Goal: Task Accomplishment & Management: Manage account settings

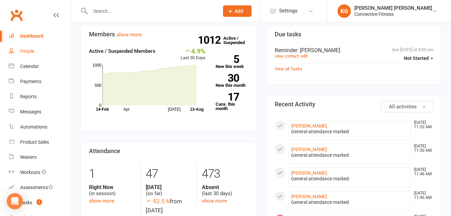
click at [33, 49] on div "People" at bounding box center [27, 50] width 14 height 5
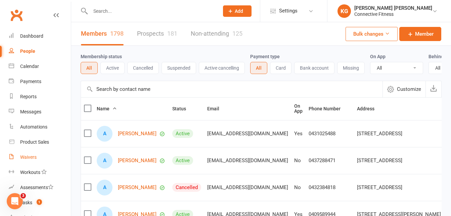
click at [28, 153] on link "Waivers" at bounding box center [40, 157] width 62 height 15
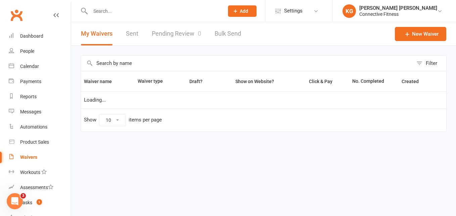
select select "100"
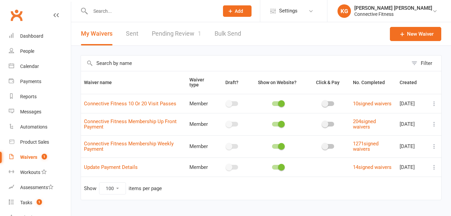
click at [185, 30] on link "Pending Review 1" at bounding box center [176, 33] width 49 height 23
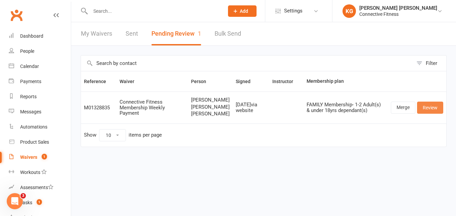
click at [435, 114] on link "Review" at bounding box center [430, 107] width 26 height 12
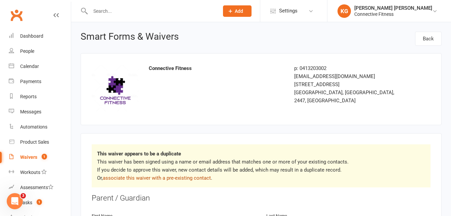
click at [139, 175] on link "associate this waiver with a pre-existing contact" at bounding box center [157, 178] width 108 height 6
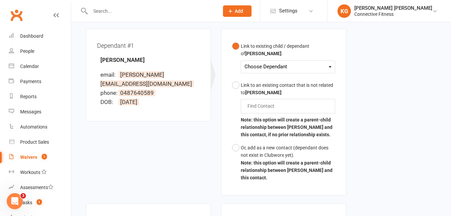
scroll to position [196, 0]
click at [263, 62] on div "Choose Dependant" at bounding box center [288, 66] width 87 height 9
click at [235, 141] on button "Or, add as a new contact (dependant does not exist in Clubworx yet). Note: this…" at bounding box center [283, 162] width 103 height 43
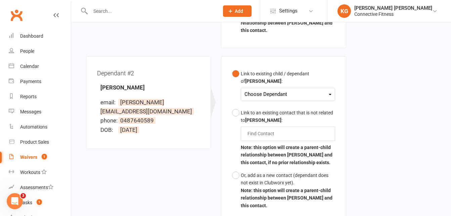
scroll to position [350, 0]
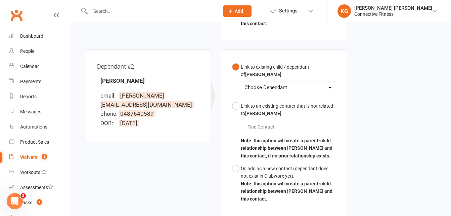
click at [266, 71] on button "Link to existing child / dependant of Michelle Wilkes : Choose Dependant Franki…" at bounding box center [283, 79] width 103 height 39
click at [264, 83] on div "Choose Dependant" at bounding box center [288, 87] width 87 height 9
click at [265, 96] on link "Frankie Wilkes" at bounding box center [278, 103] width 67 height 14
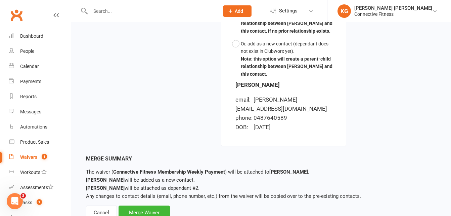
scroll to position [480, 0]
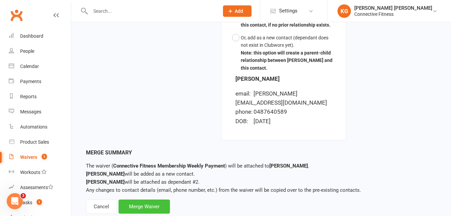
click at [147, 199] on div "Merge Waiver" at bounding box center [144, 206] width 51 height 14
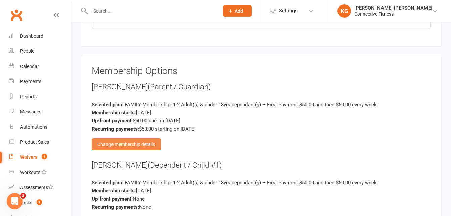
scroll to position [1267, 0]
click at [153, 139] on div "Change membership details" at bounding box center [126, 144] width 69 height 12
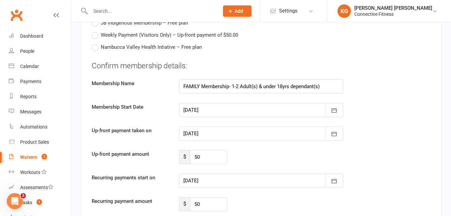
scroll to position [1620, 0]
click at [211, 154] on input "50" at bounding box center [208, 157] width 37 height 14
type input "5"
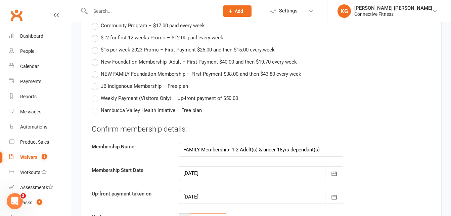
scroll to position [1556, 0]
click at [133, 74] on span "NEW FAMILY Foundation Membership – First Payment $38.00 and then $43.80 every w…" at bounding box center [201, 74] width 201 height 7
click at [96, 71] on input "NEW FAMILY Foundation Membership – First Payment $38.00 and then $43.80 every w…" at bounding box center [94, 71] width 4 height 0
type input "NEW FAMILY Foundation Membership"
type input "38"
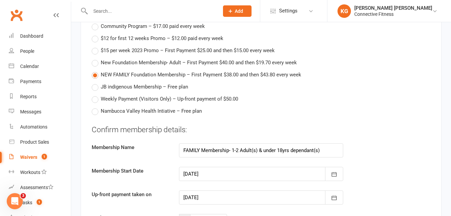
type input "43.8"
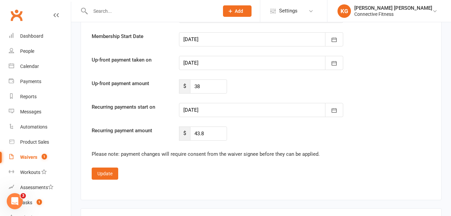
scroll to position [1691, 0]
click at [216, 85] on input "38" at bounding box center [208, 86] width 37 height 14
type input "3"
click at [231, 110] on div at bounding box center [261, 110] width 165 height 14
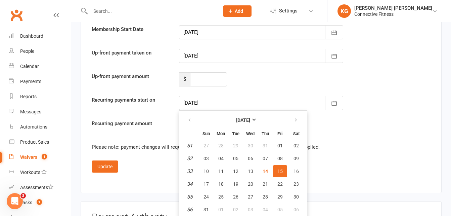
click at [278, 171] on span "15" at bounding box center [280, 170] width 5 height 5
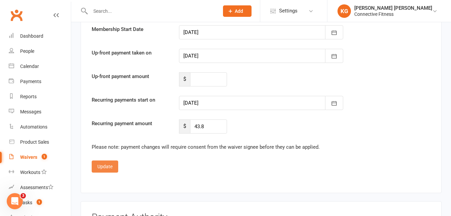
click at [103, 166] on button "Update" at bounding box center [105, 166] width 27 height 12
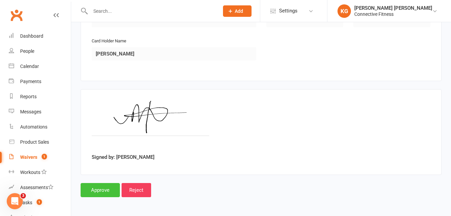
click at [101, 188] on input "Approve" at bounding box center [100, 190] width 39 height 14
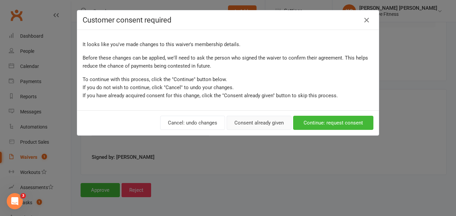
click at [257, 126] on button "Consent already given" at bounding box center [259, 123] width 65 height 14
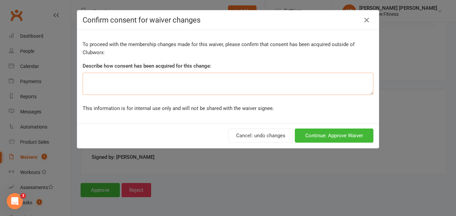
click at [211, 86] on textarea at bounding box center [228, 84] width 291 height 22
type textarea "Corporate Rate"
click at [324, 135] on button "Continue: Approve Waiver" at bounding box center [334, 135] width 79 height 14
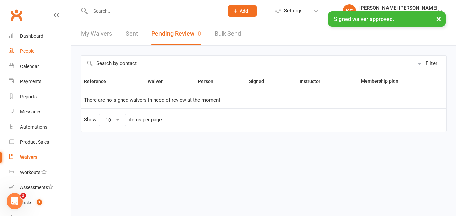
click at [41, 54] on link "People" at bounding box center [40, 51] width 62 height 15
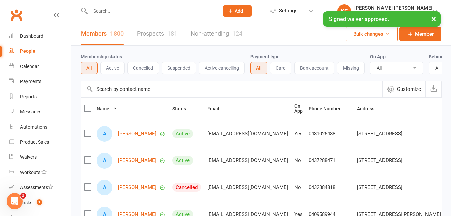
click at [171, 93] on input "text" at bounding box center [232, 89] width 302 height 16
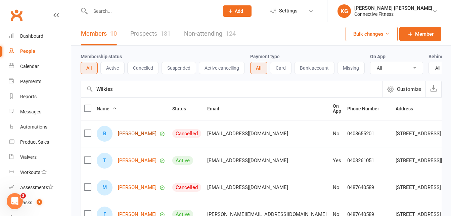
type input "Wilkies"
click at [138, 136] on link "Brad Wilkes" at bounding box center [137, 134] width 39 height 6
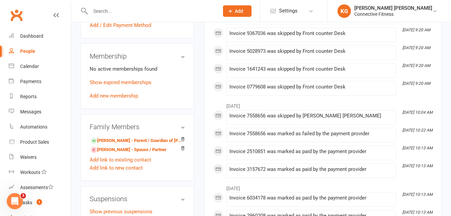
scroll to position [246, 0]
click at [183, 150] on icon at bounding box center [182, 148] width 5 height 5
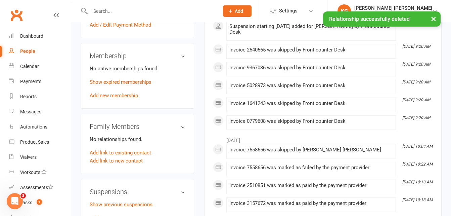
scroll to position [158, 0]
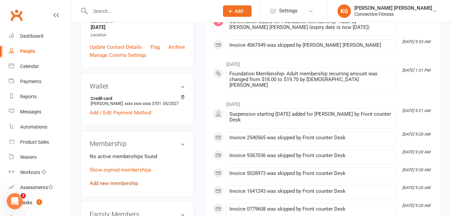
click at [117, 186] on link "Add new membership" at bounding box center [114, 183] width 48 height 6
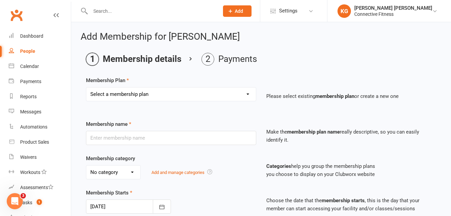
click at [159, 95] on select "Select a membership plan Create new Membership Plan Full time Student aged 14-1…" at bounding box center [171, 93] width 170 height 13
select select "11"
click at [86, 87] on select "Select a membership plan Create new Membership Plan Full time Student aged 14-1…" at bounding box center [171, 93] width 170 height 13
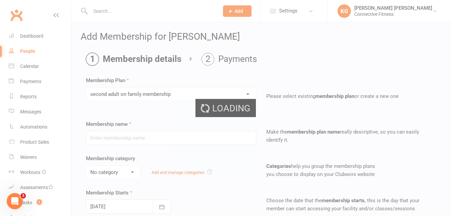
type input "second adult on family membership"
select select "4"
type input "0"
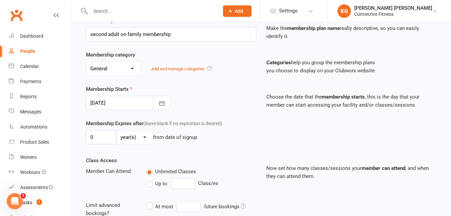
scroll to position [211, 0]
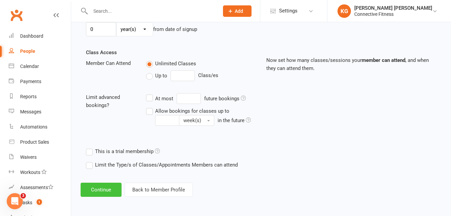
click at [103, 188] on button "Continue" at bounding box center [101, 189] width 41 height 14
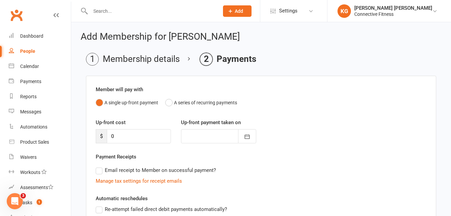
scroll to position [123, 0]
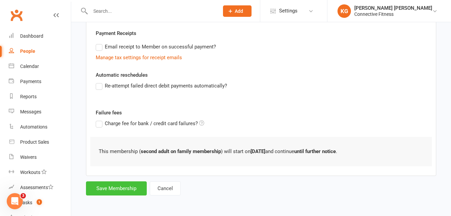
click at [130, 186] on button "Save Membership" at bounding box center [116, 188] width 61 height 14
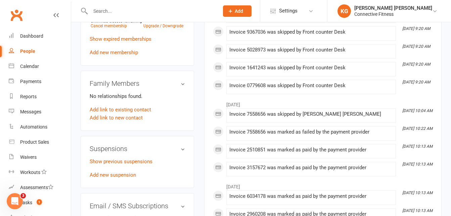
scroll to position [306, 0]
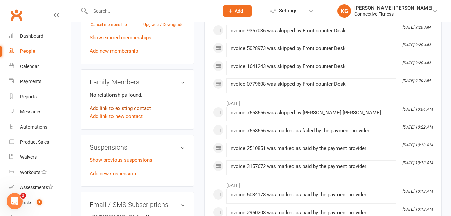
click at [134, 112] on link "Add link to existing contact" at bounding box center [121, 108] width 62 height 8
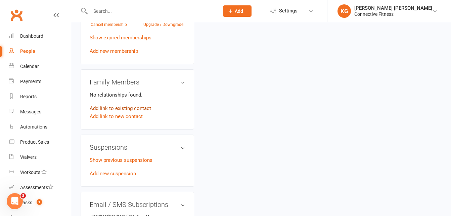
scroll to position [22, 0]
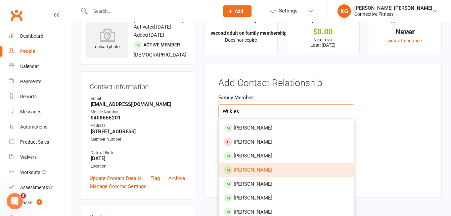
type input "Wilkies"
click at [252, 167] on span "Michelle Wilkes" at bounding box center [253, 170] width 39 height 6
type input "Michelle Wilkes"
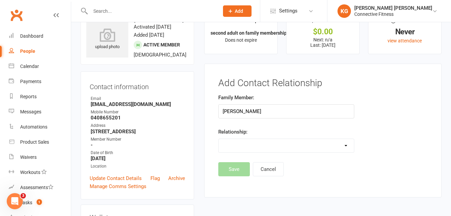
click at [251, 145] on select "Parent / Guardian Child Sibling (parent not in system) Spouse / Partner Cousin …" at bounding box center [286, 145] width 135 height 13
select select "3"
click at [219, 139] on select "Parent / Guardian Child Sibling (parent not in system) Spouse / Partner Cousin …" at bounding box center [286, 145] width 135 height 13
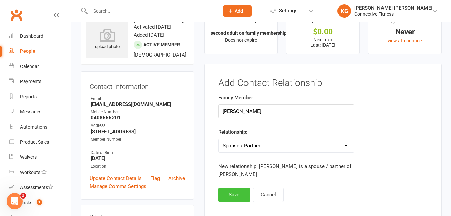
click at [238, 192] on button "Save" at bounding box center [234, 195] width 32 height 14
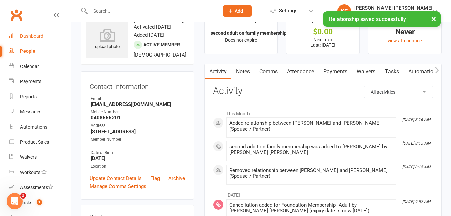
click at [31, 35] on div "Dashboard" at bounding box center [31, 35] width 23 height 5
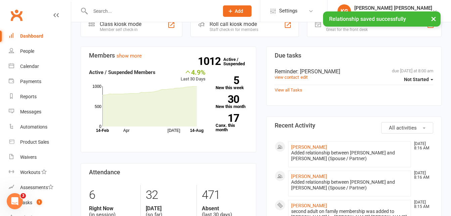
scroll to position [182, 0]
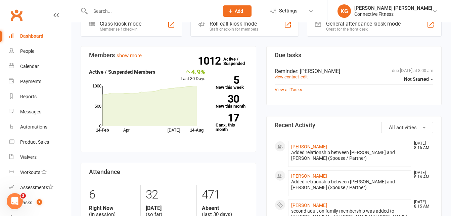
click at [306, 170] on li "Brad Wilkes Aug 14, 8:16 AM Added relationship between Brad Wilkes and Michelle…" at bounding box center [349, 183] width 123 height 26
click at [305, 174] on link "Brad Wilkes" at bounding box center [309, 175] width 36 height 5
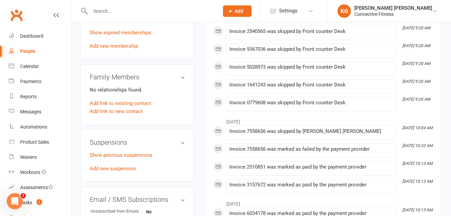
scroll to position [312, 0]
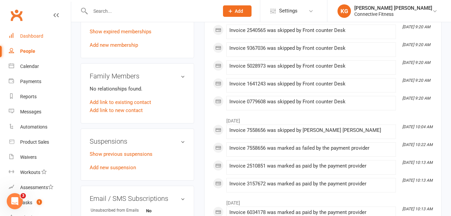
click at [36, 37] on div "Dashboard" at bounding box center [31, 35] width 23 height 5
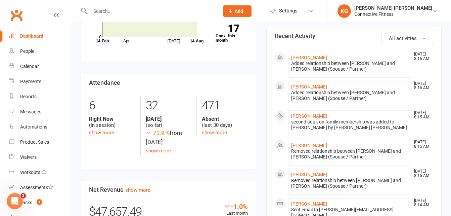
scroll to position [272, 0]
click at [309, 54] on link "Michelle Wilkes" at bounding box center [309, 56] width 36 height 5
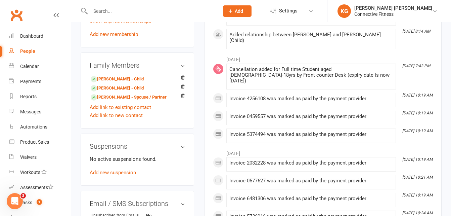
scroll to position [347, 0]
click at [154, 100] on link "Brad Wilkes - Spouse / Partner" at bounding box center [129, 96] width 76 height 7
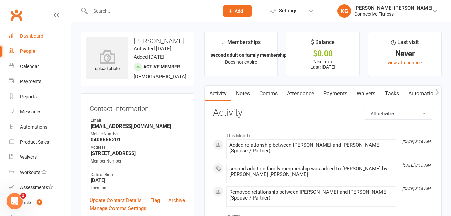
click at [23, 37] on div "Dashboard" at bounding box center [31, 35] width 23 height 5
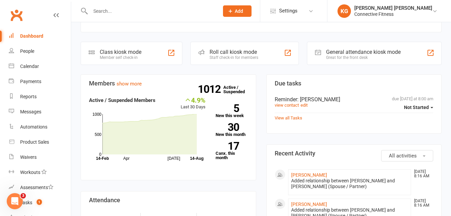
scroll to position [154, 0]
click at [227, 90] on link "1012 Active / Suspended" at bounding box center [239, 89] width 30 height 19
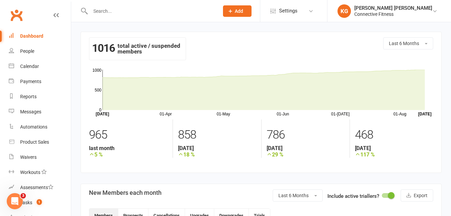
click at [37, 33] on link "Dashboard" at bounding box center [40, 36] width 62 height 15
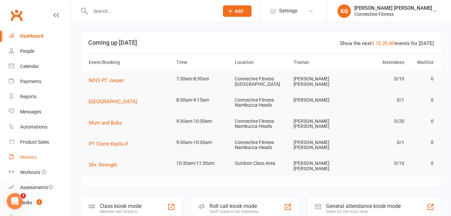
click at [26, 158] on div "Waivers" at bounding box center [28, 156] width 16 height 5
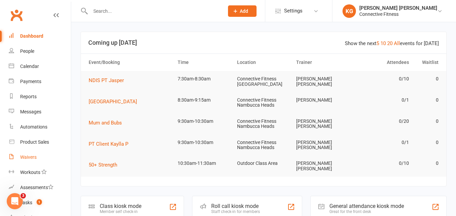
select select "100"
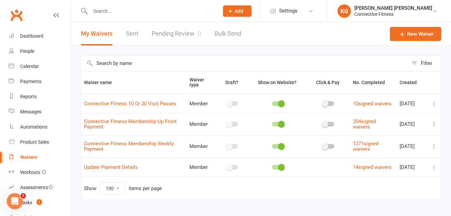
click at [173, 42] on link "Pending Review 0" at bounding box center [176, 33] width 49 height 23
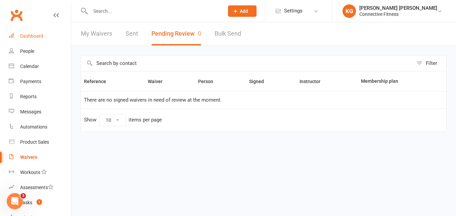
click at [37, 41] on link "Dashboard" at bounding box center [40, 36] width 62 height 15
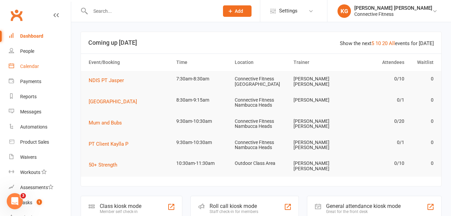
click at [44, 65] on link "Calendar" at bounding box center [40, 66] width 62 height 15
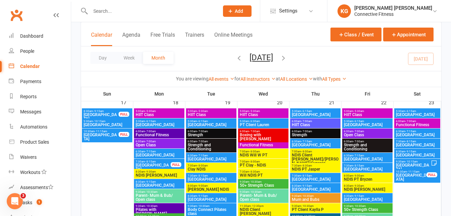
scroll to position [1088, 0]
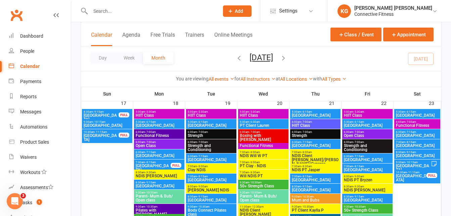
click at [431, 163] on span "9:30am - 10:15am" at bounding box center [413, 162] width 35 height 3
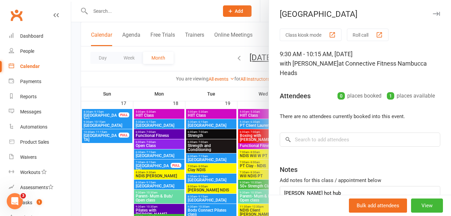
scroll to position [38, 0]
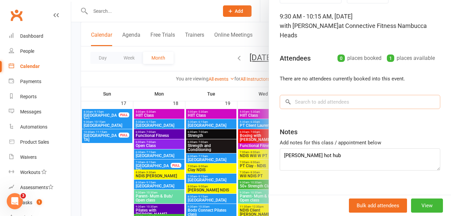
click at [358, 95] on input "search" at bounding box center [360, 102] width 161 height 14
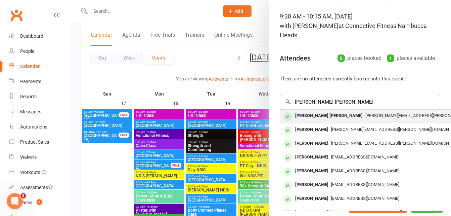
type input "[PERSON_NAME] [PERSON_NAME]"
click at [366, 113] on span "kane.gois@gmail.com" at bounding box center [432, 115] width 133 height 5
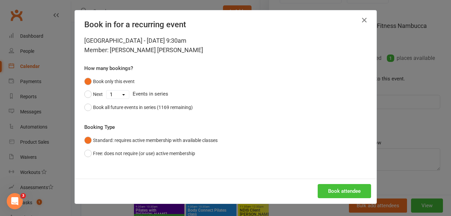
click at [339, 184] on button "Book attendee" at bounding box center [344, 191] width 53 height 14
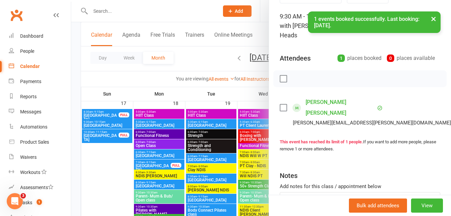
click at [433, 18] on button "×" at bounding box center [434, 18] width 12 height 14
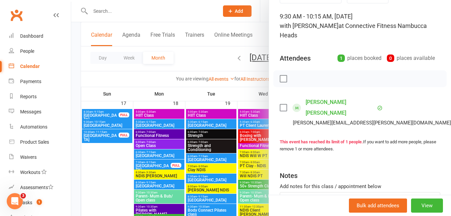
click at [249, 69] on div at bounding box center [261, 108] width 380 height 216
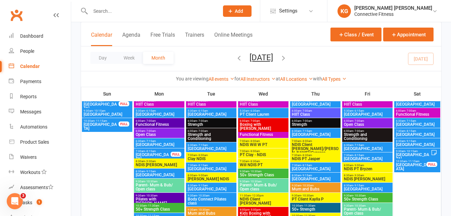
scroll to position [1104, 0]
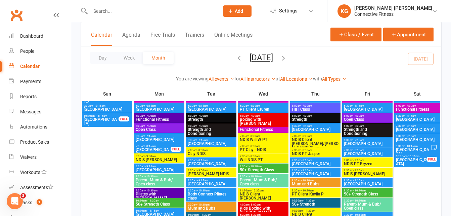
click at [115, 104] on span "9:30am - 10:15am" at bounding box center [107, 105] width 48 height 3
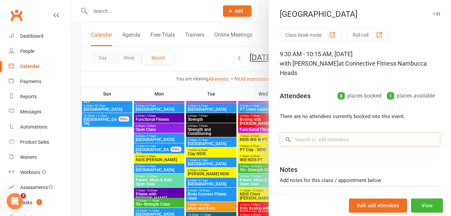
click at [335, 136] on input "search" at bounding box center [360, 139] width 161 height 14
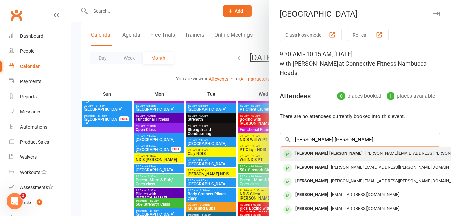
type input "[PERSON_NAME] [PERSON_NAME]"
click at [366, 151] on span "kane.gois@gmail.com" at bounding box center [432, 153] width 133 height 5
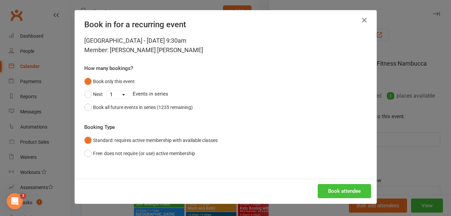
click at [349, 187] on button "Book attendee" at bounding box center [344, 191] width 53 height 14
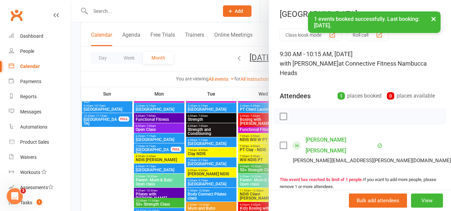
click at [434, 18] on button "×" at bounding box center [434, 18] width 12 height 14
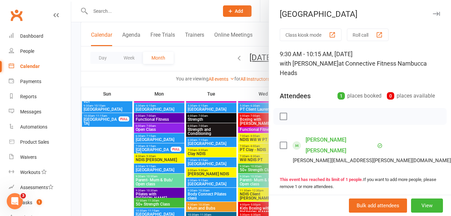
click at [433, 16] on button "button" at bounding box center [437, 14] width 8 height 8
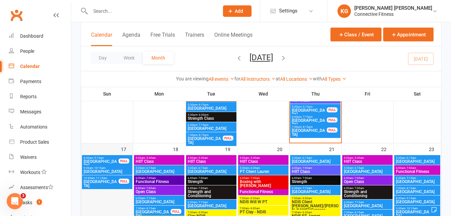
scroll to position [1041, 0]
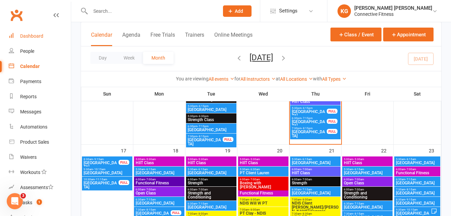
click at [43, 39] on link "Dashboard" at bounding box center [40, 36] width 62 height 15
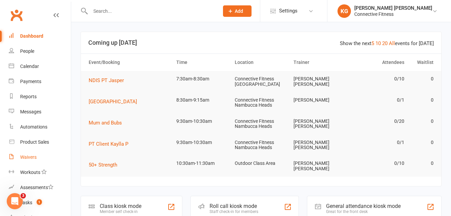
click at [31, 157] on div "Waivers" at bounding box center [28, 156] width 16 height 5
select select "100"
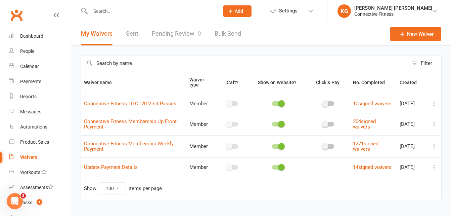
click at [175, 32] on link "Pending Review 0" at bounding box center [176, 33] width 49 height 23
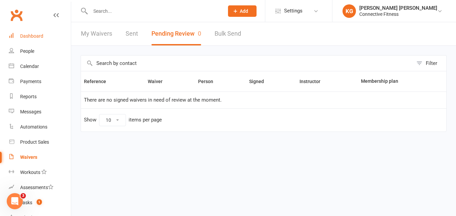
click at [28, 33] on div "Dashboard" at bounding box center [31, 35] width 23 height 5
